Goal: Navigation & Orientation: Find specific page/section

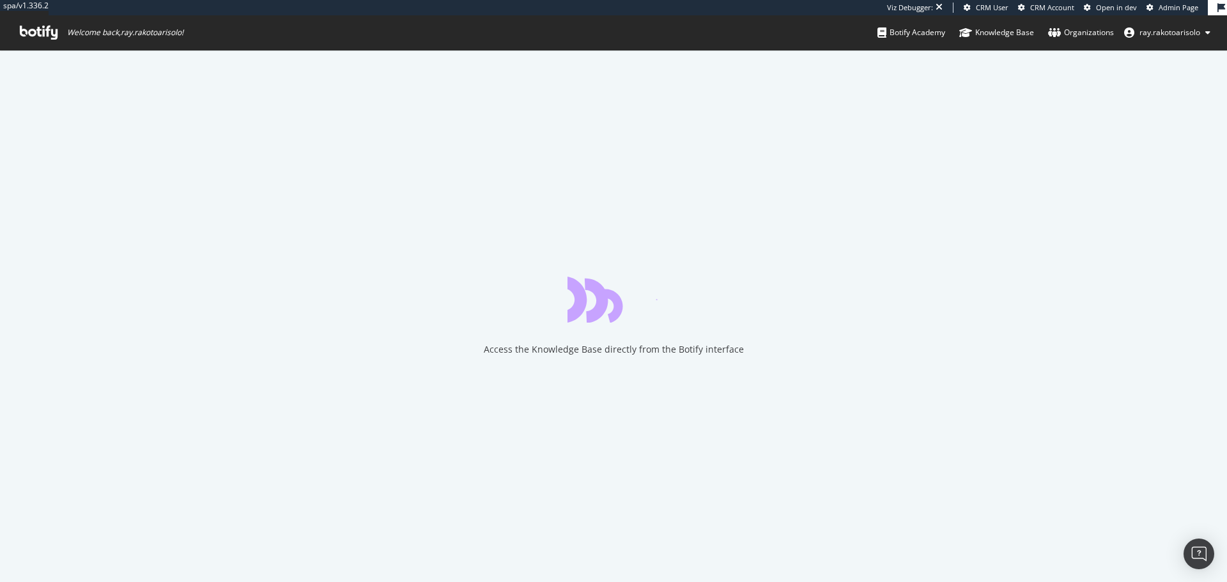
click at [250, 140] on div "Access the Knowledge Base directly from the Botify interface" at bounding box center [613, 316] width 1227 height 532
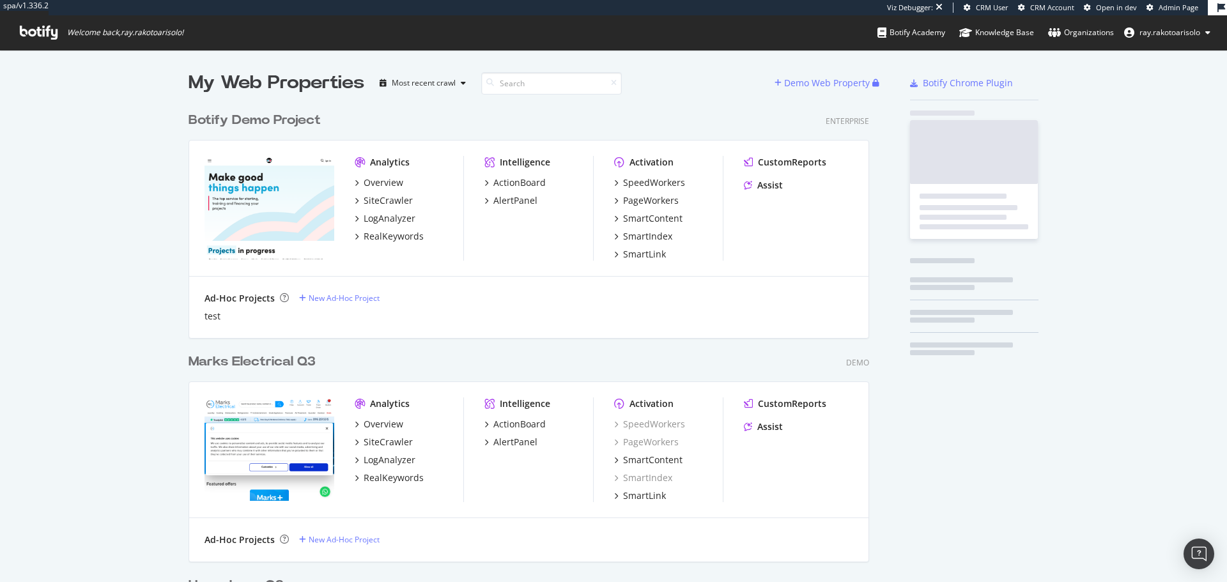
scroll to position [4258, 681]
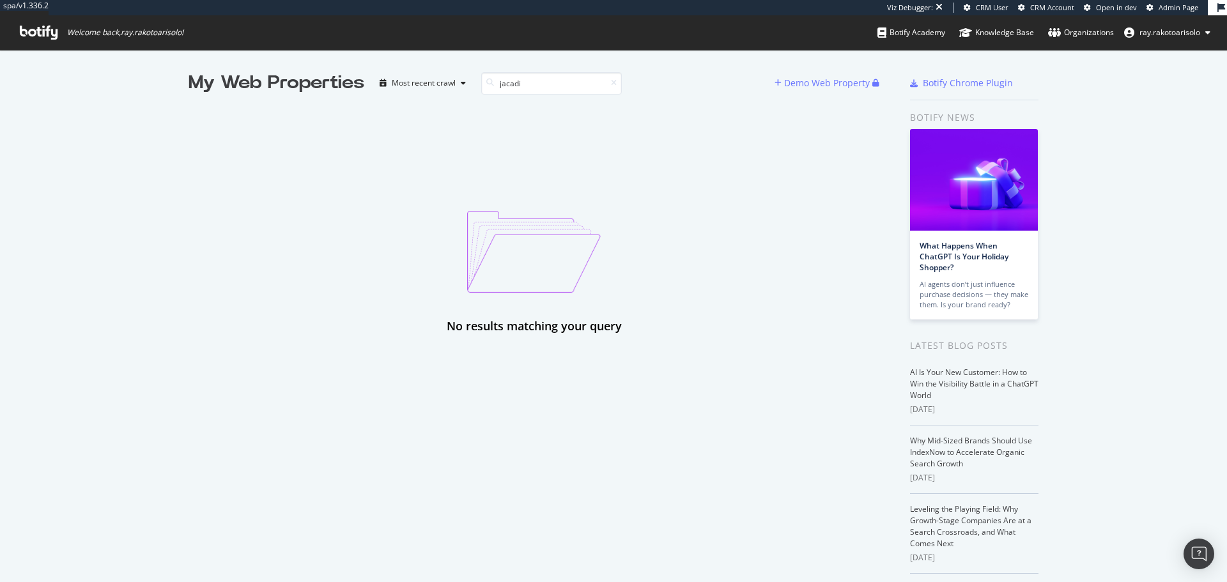
type input "jacadi"
click at [49, 26] on icon at bounding box center [39, 33] width 38 height 14
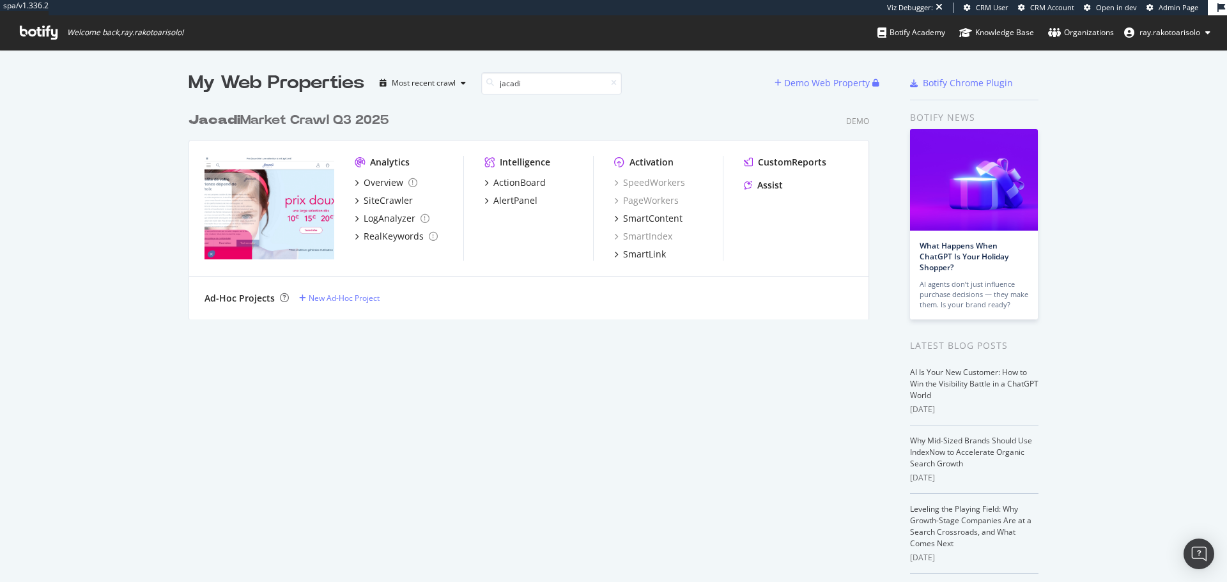
scroll to position [214, 681]
click at [316, 127] on div "Jacadi Market Crawl Q3 2025" at bounding box center [289, 120] width 200 height 19
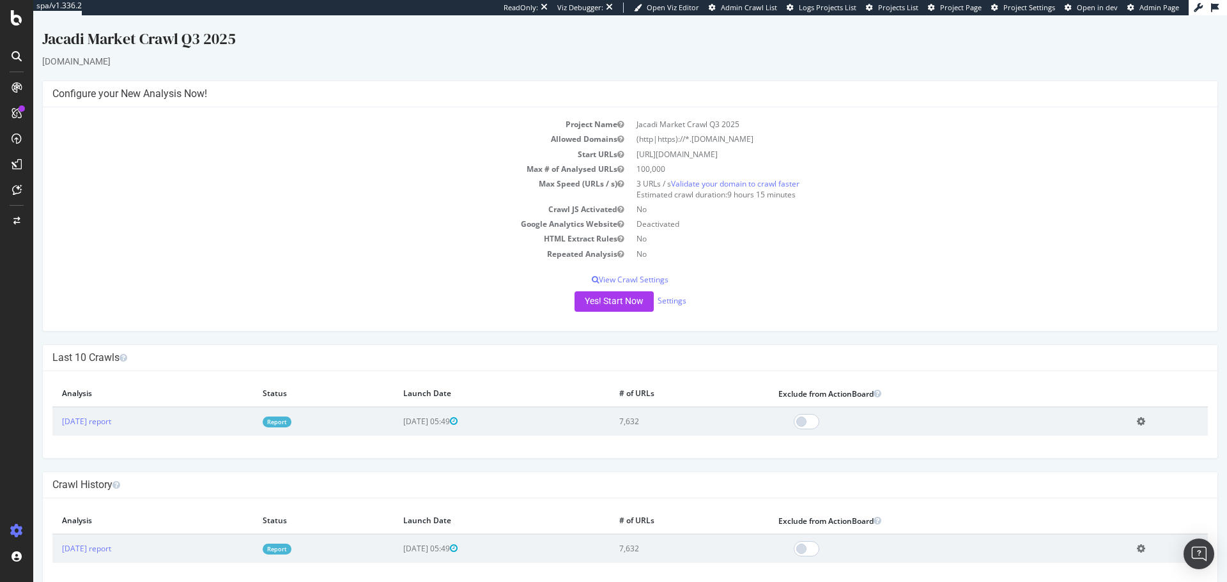
scroll to position [18, 0]
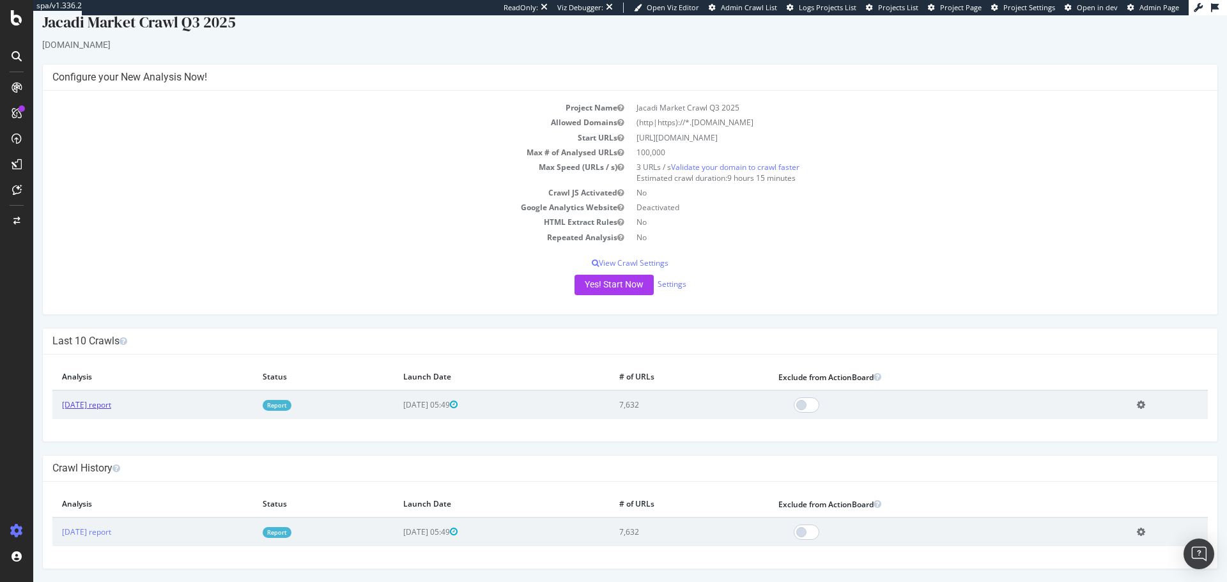
click at [111, 409] on link "[DATE] report" at bounding box center [86, 404] width 49 height 11
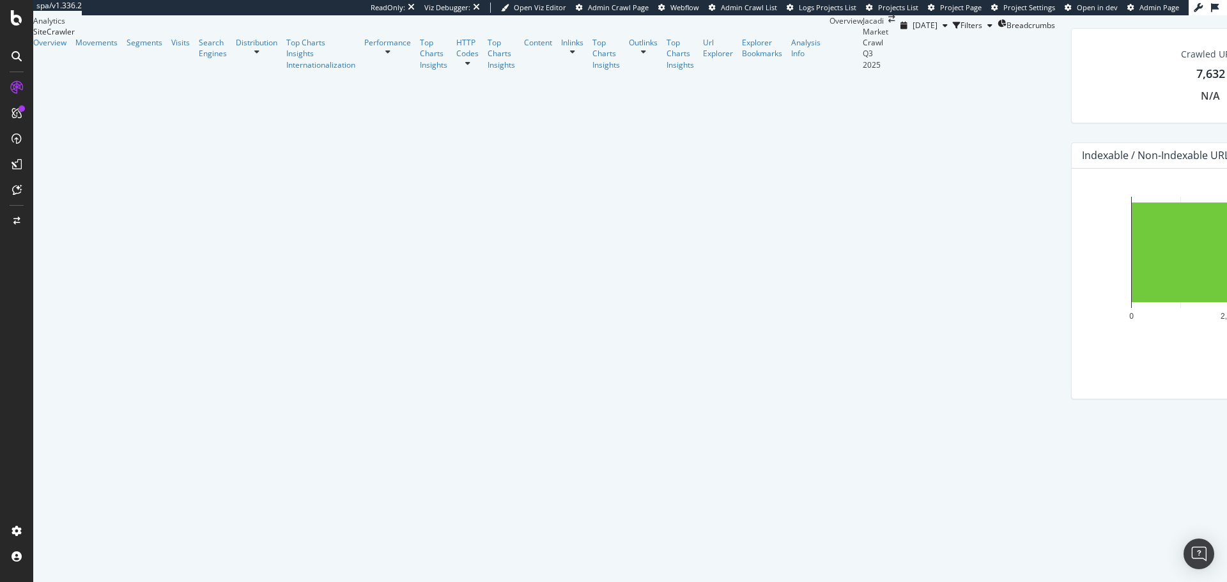
scroll to position [134, 0]
click at [21, 53] on icon at bounding box center [17, 56] width 10 height 10
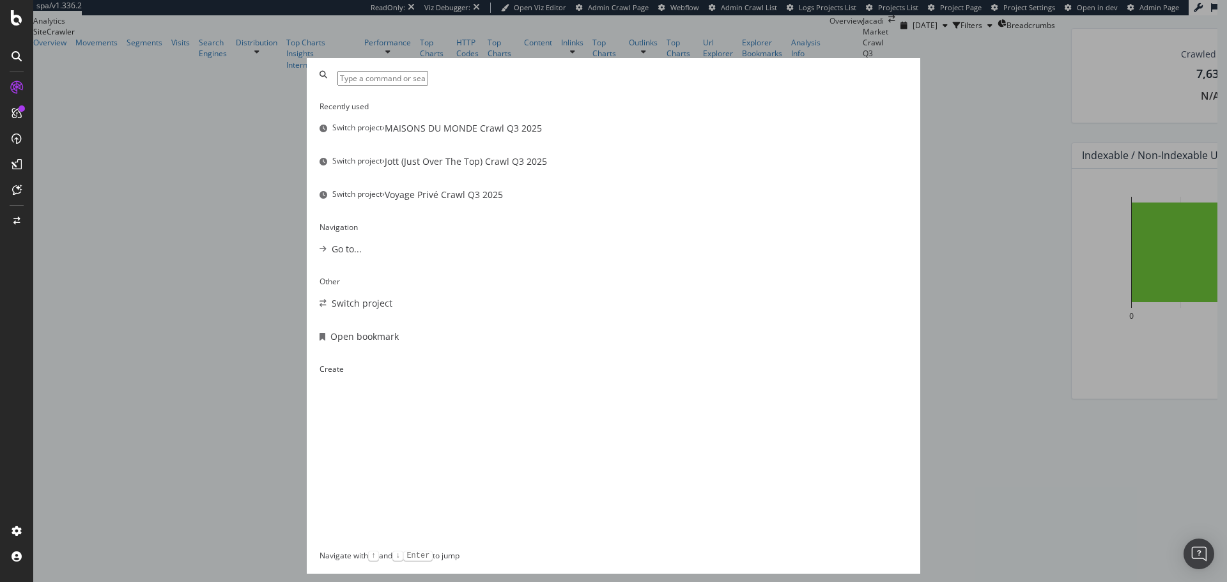
click at [428, 86] on input "modal" at bounding box center [382, 78] width 91 height 15
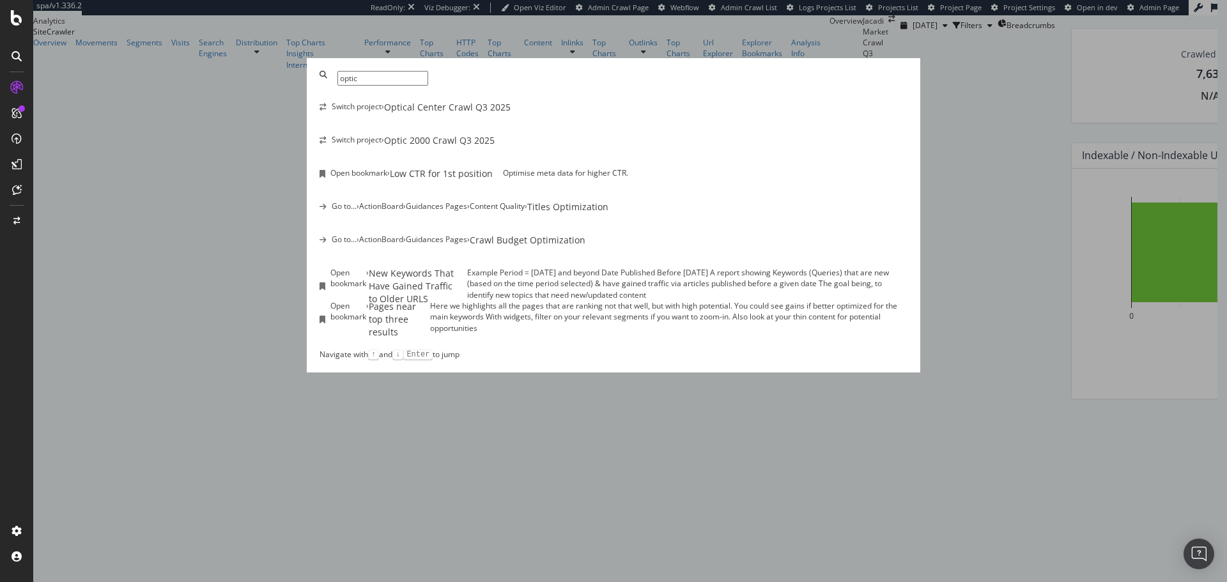
type input "optic"
click at [565, 147] on div "Switch project › Optic 2000 Crawl Q3 2025" at bounding box center [614, 140] width 588 height 13
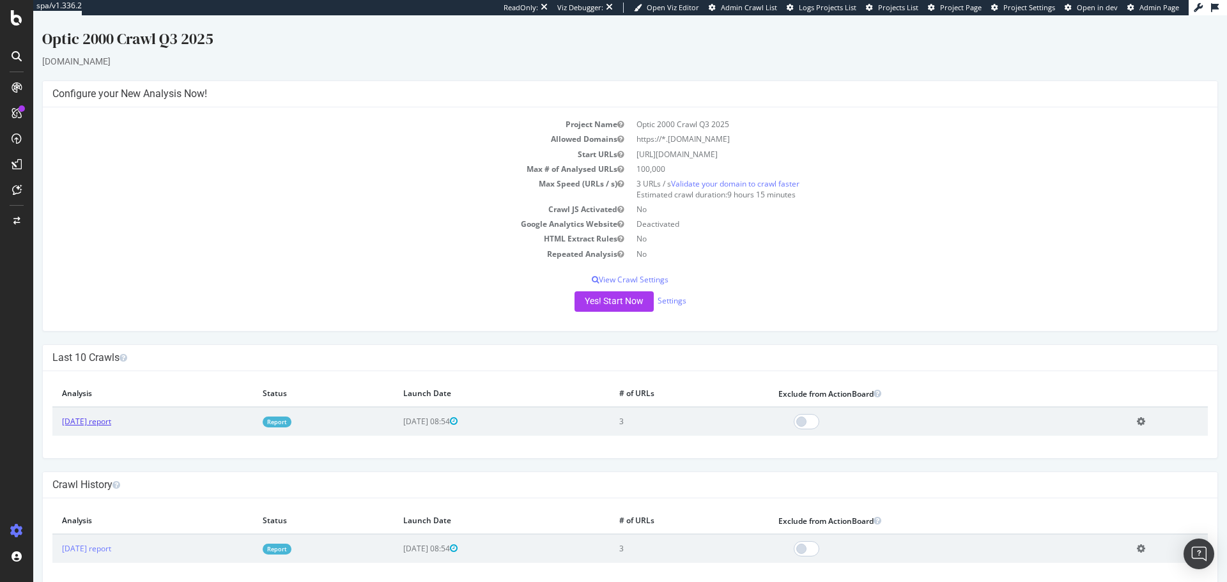
click at [111, 427] on link "[DATE] report" at bounding box center [86, 421] width 49 height 11
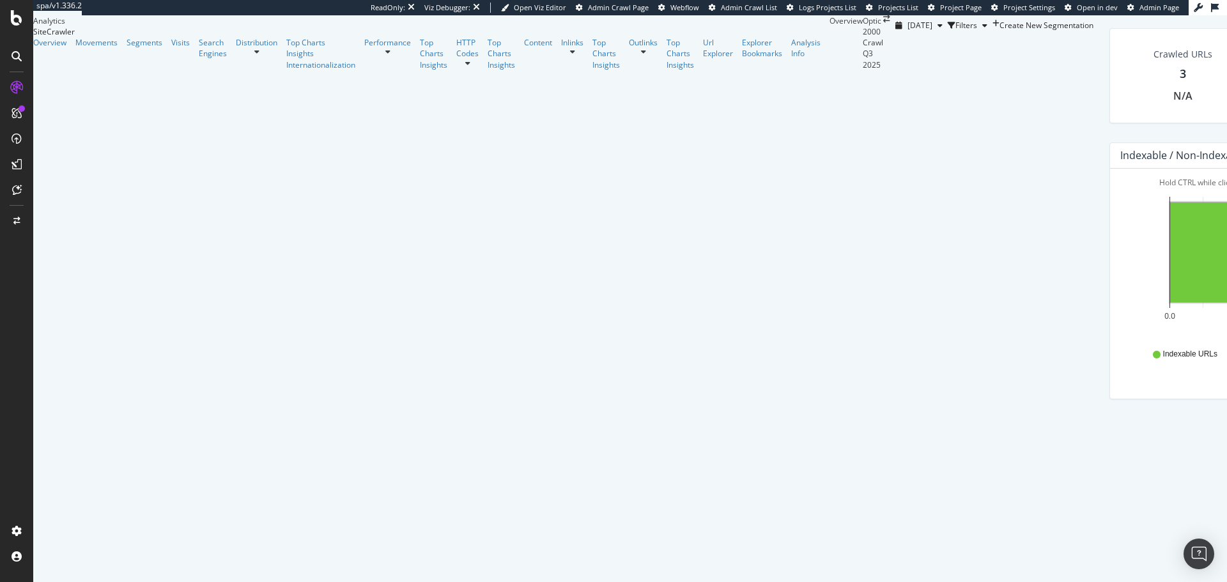
scroll to position [266, 0]
